Goal: Find specific page/section

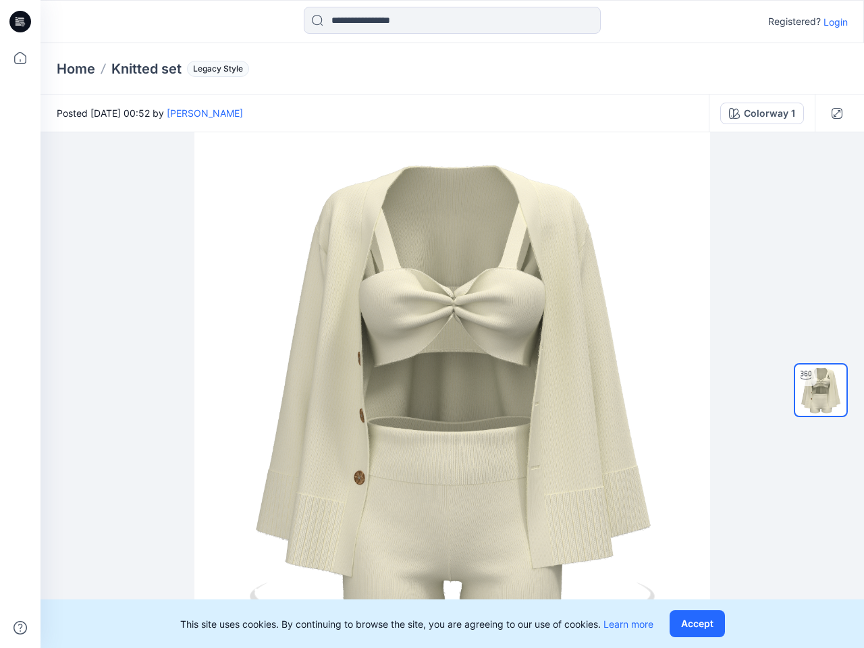
click at [432, 324] on div at bounding box center [451, 390] width 823 height 516
click at [21, 22] on icon at bounding box center [22, 22] width 5 height 1
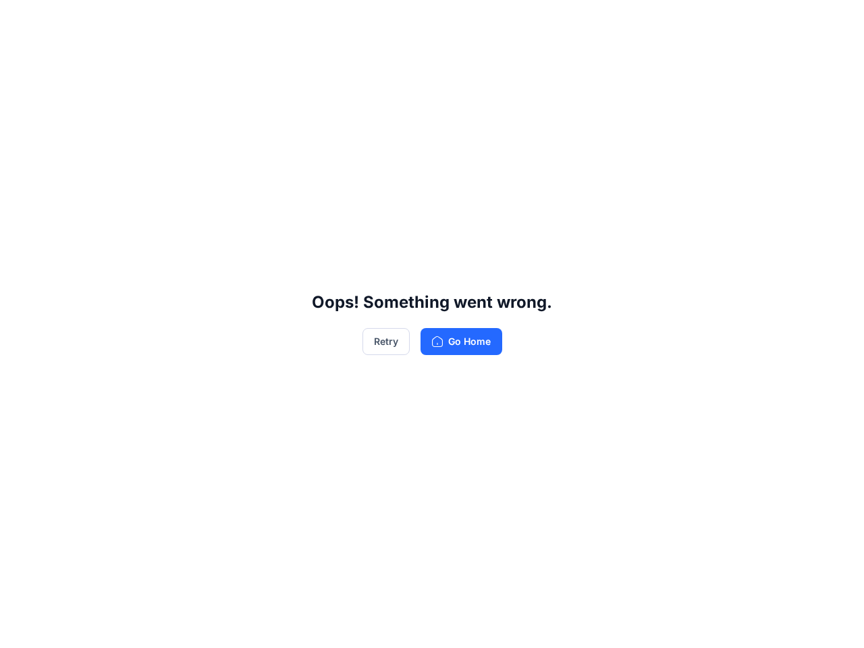
click at [20, 628] on div "Oops! Something went wrong. Retry Go Home" at bounding box center [432, 324] width 864 height 648
click at [452, 20] on div "Oops! Something went wrong. Retry Go Home" at bounding box center [432, 324] width 864 height 648
click at [836, 22] on div "Oops! Something went wrong. Retry Go Home" at bounding box center [432, 324] width 864 height 648
click at [76, 69] on div "Oops! Something went wrong. Retry Go Home" at bounding box center [432, 324] width 864 height 648
click at [146, 69] on div "Oops! Something went wrong. Retry Go Home" at bounding box center [432, 324] width 864 height 648
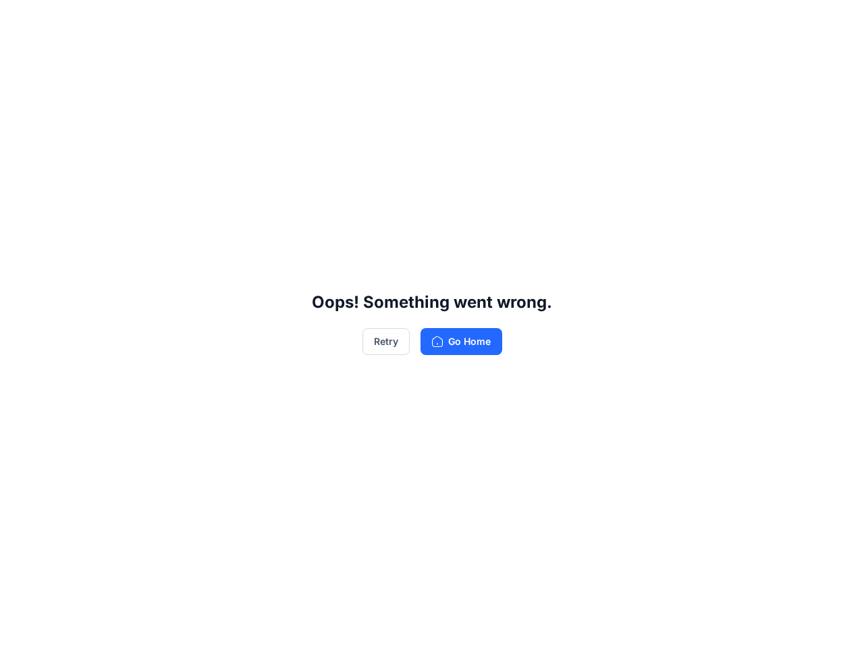
click at [215, 69] on div "Oops! Something went wrong. Retry Go Home" at bounding box center [432, 324] width 864 height 648
click at [188, 113] on div "Oops! Something went wrong. Retry Go Home" at bounding box center [432, 324] width 864 height 648
